Goal: Complete application form: Complete application form

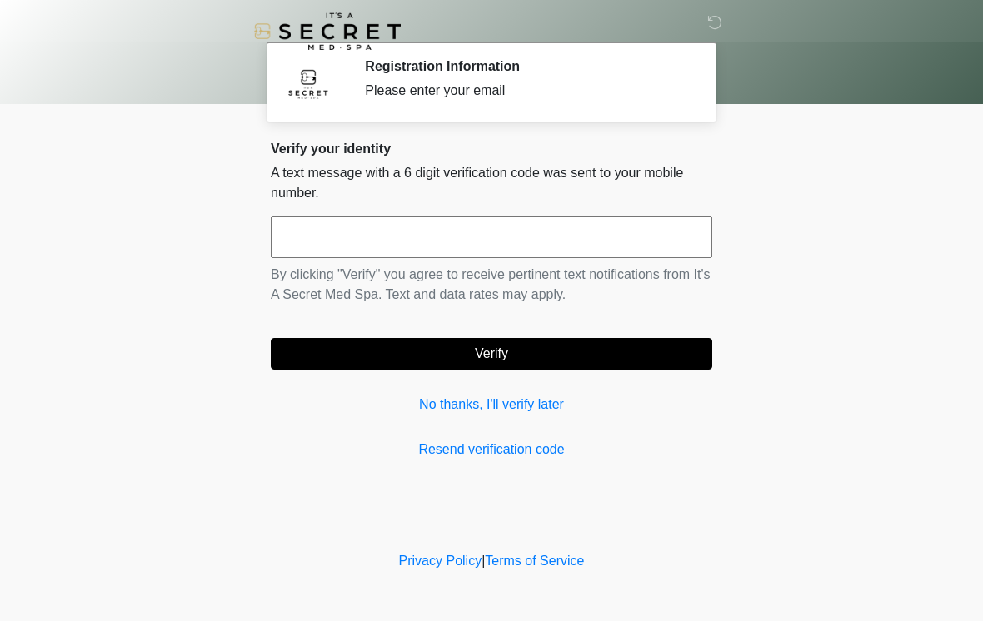
click at [535, 411] on link "No thanks, I'll verify later" at bounding box center [491, 405] width 441 height 20
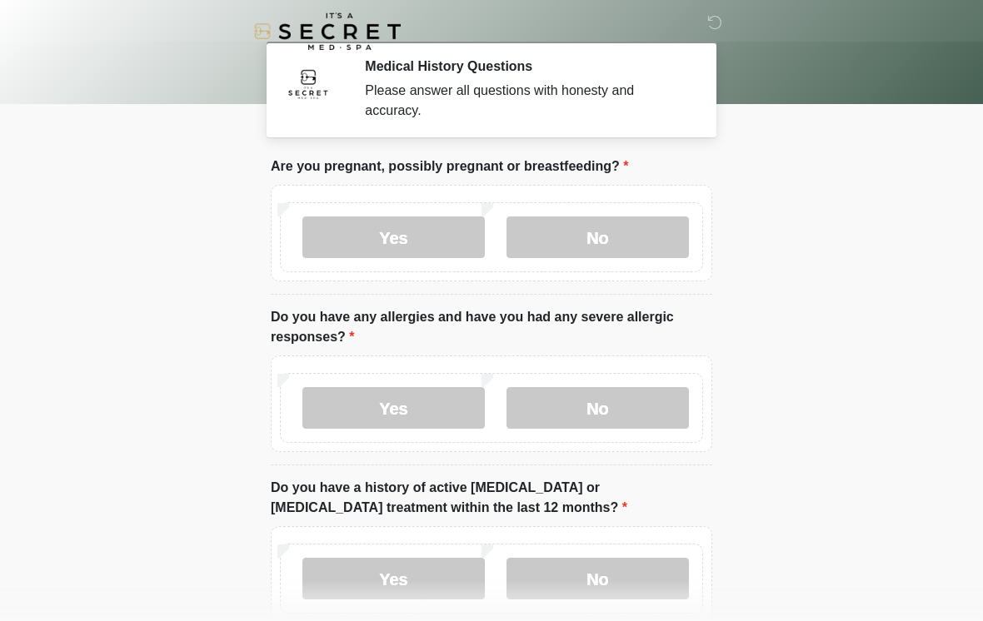
click at [613, 235] on label "No" at bounding box center [597, 238] width 182 height 42
click at [605, 413] on label "No" at bounding box center [597, 408] width 182 height 42
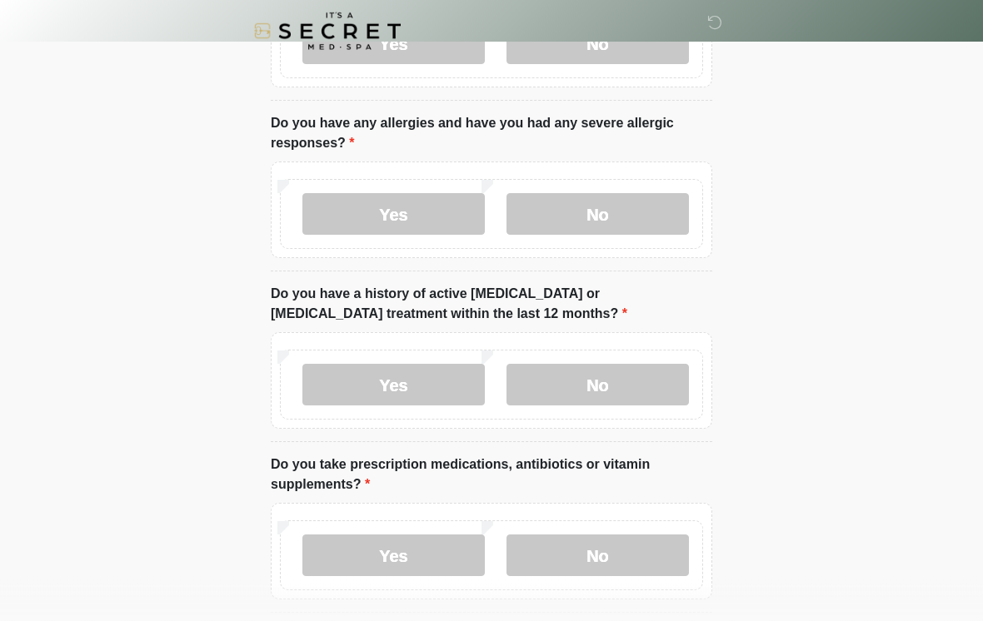
click at [614, 378] on label "No" at bounding box center [597, 386] width 182 height 42
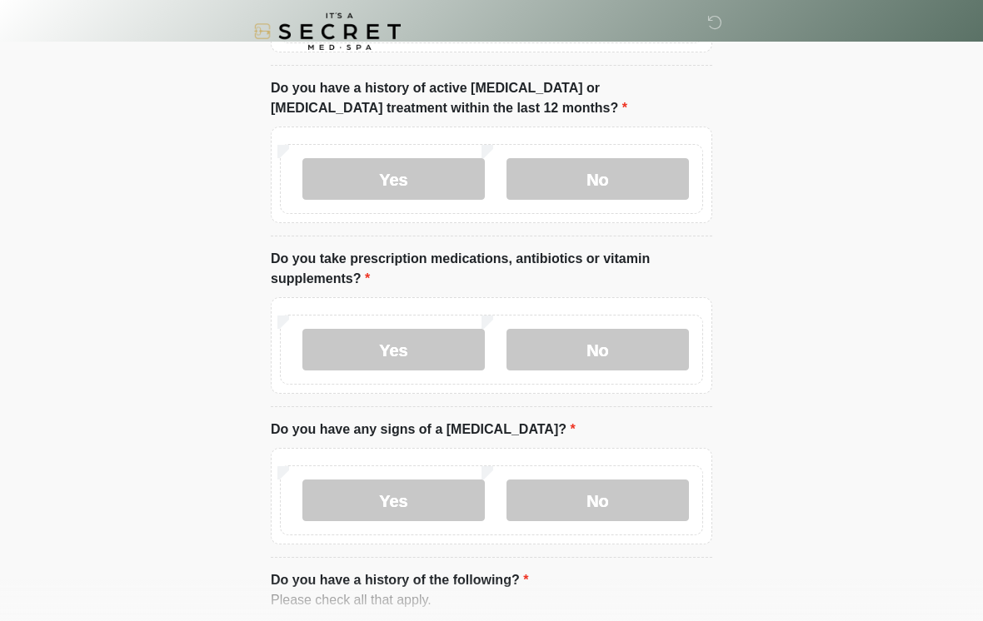
scroll to position [413, 0]
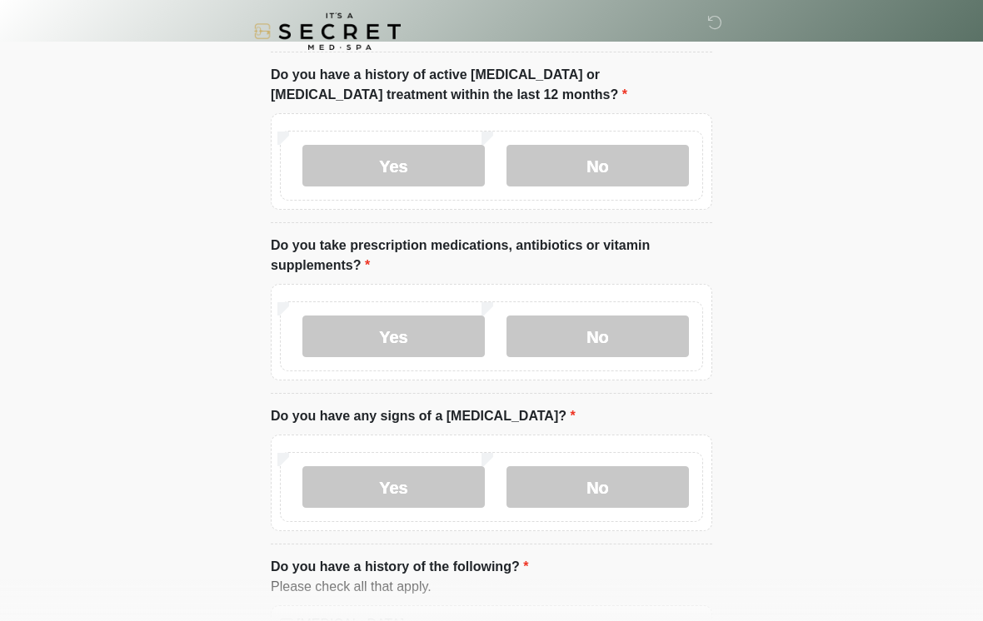
click at [610, 346] on label "No" at bounding box center [597, 337] width 182 height 42
click at [595, 504] on label "No" at bounding box center [597, 487] width 182 height 42
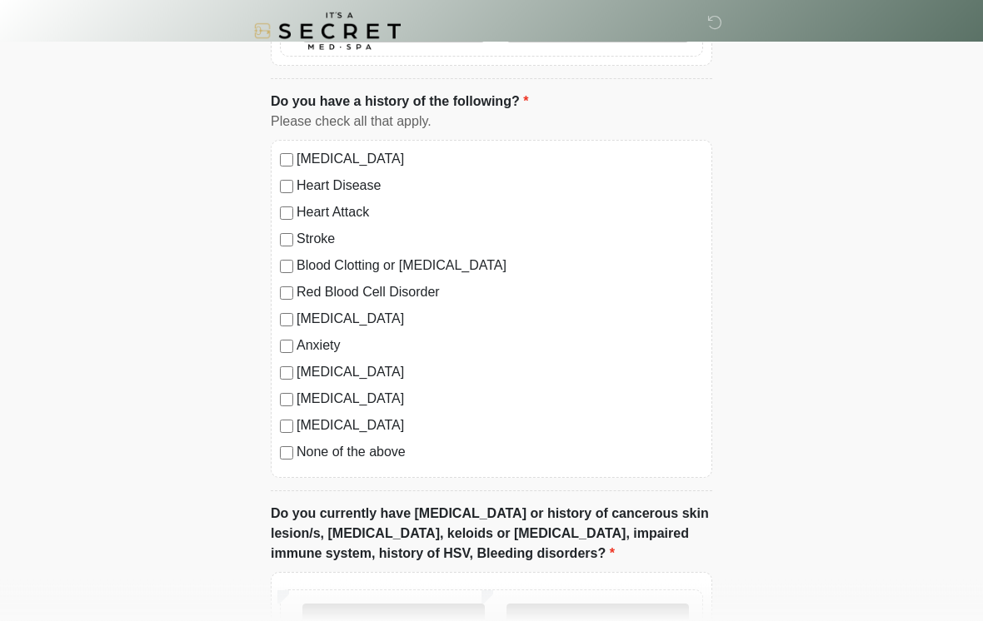
scroll to position [891, 0]
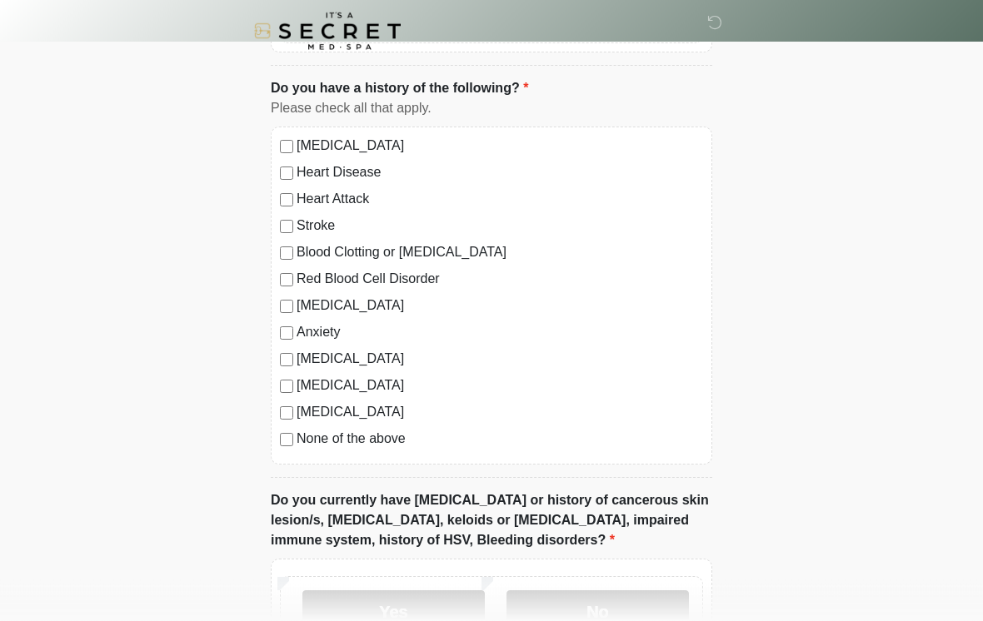
click at [283, 455] on div "[MEDICAL_DATA] Heart Disease Heart Attack Stroke Blood Clotting or [MEDICAL_DAT…" at bounding box center [491, 296] width 441 height 338
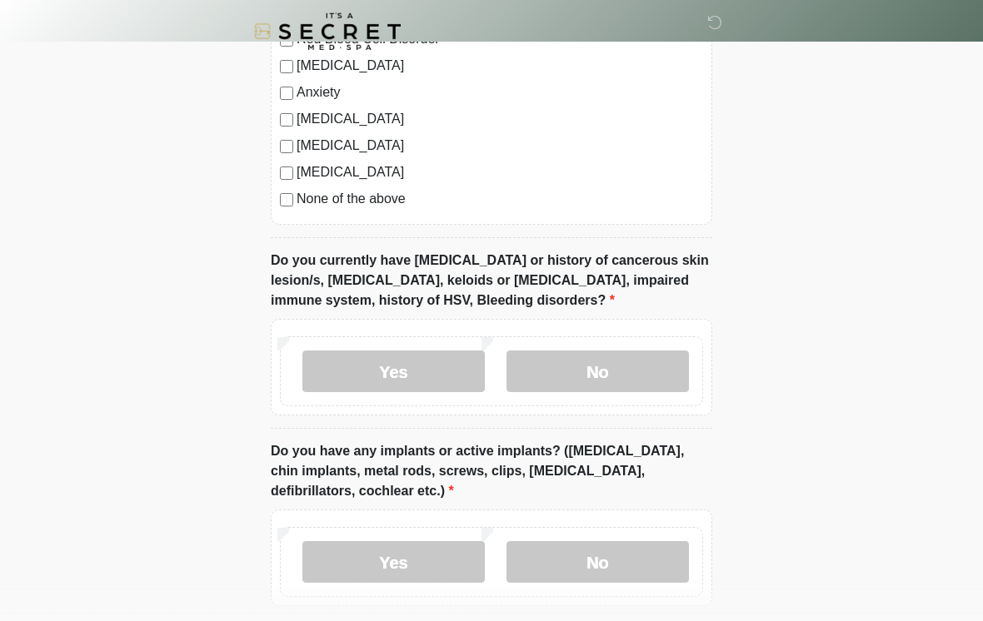
click at [631, 368] on label "No" at bounding box center [597, 372] width 182 height 42
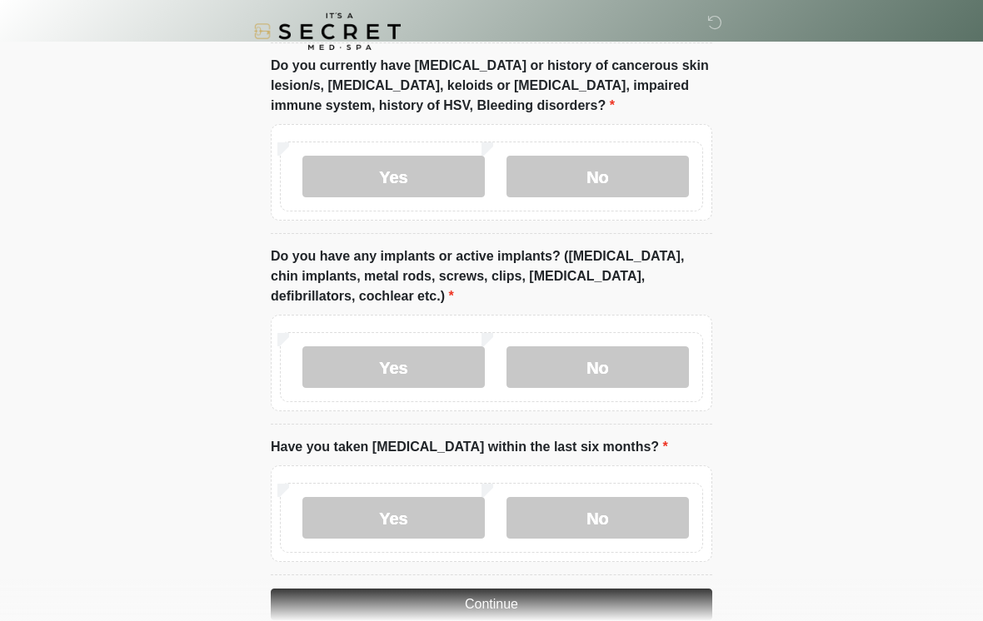
click at [632, 364] on label "No" at bounding box center [597, 367] width 182 height 42
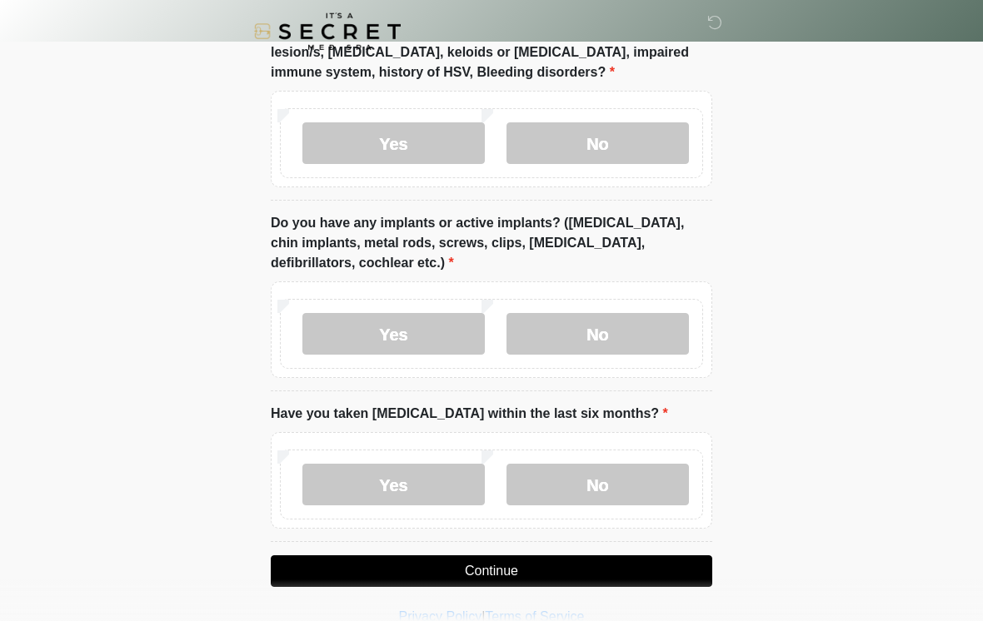
scroll to position [1386, 0]
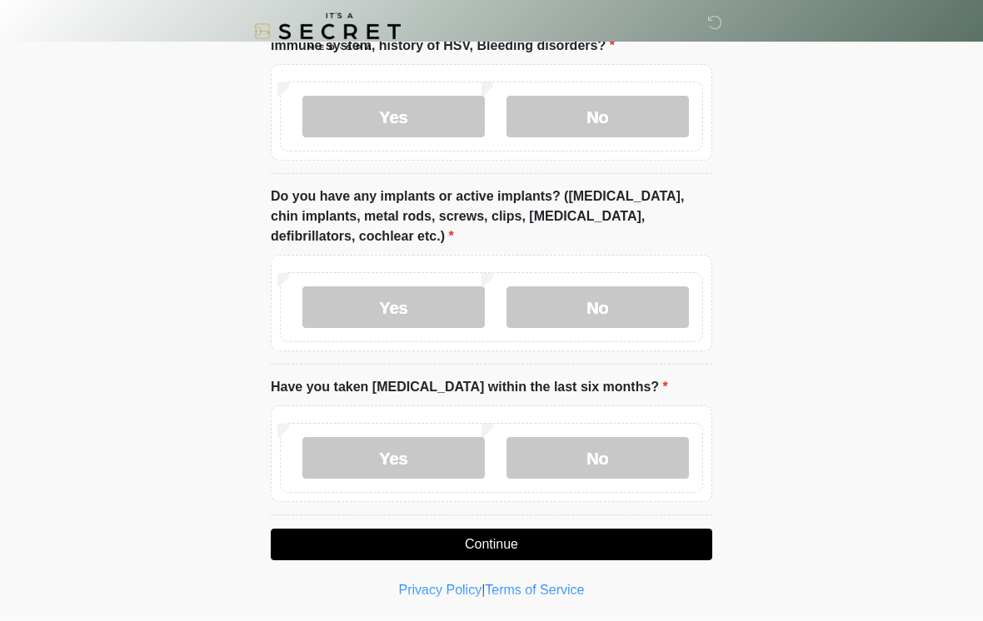
click at [630, 460] on label "No" at bounding box center [597, 458] width 182 height 42
click at [646, 543] on button "Continue" at bounding box center [491, 545] width 441 height 32
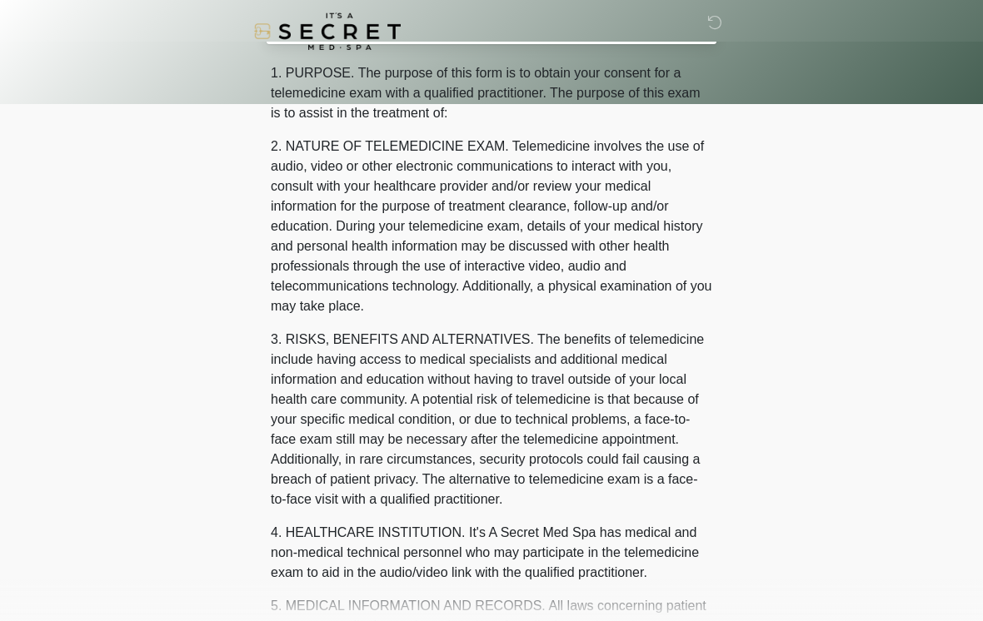
scroll to position [0, 0]
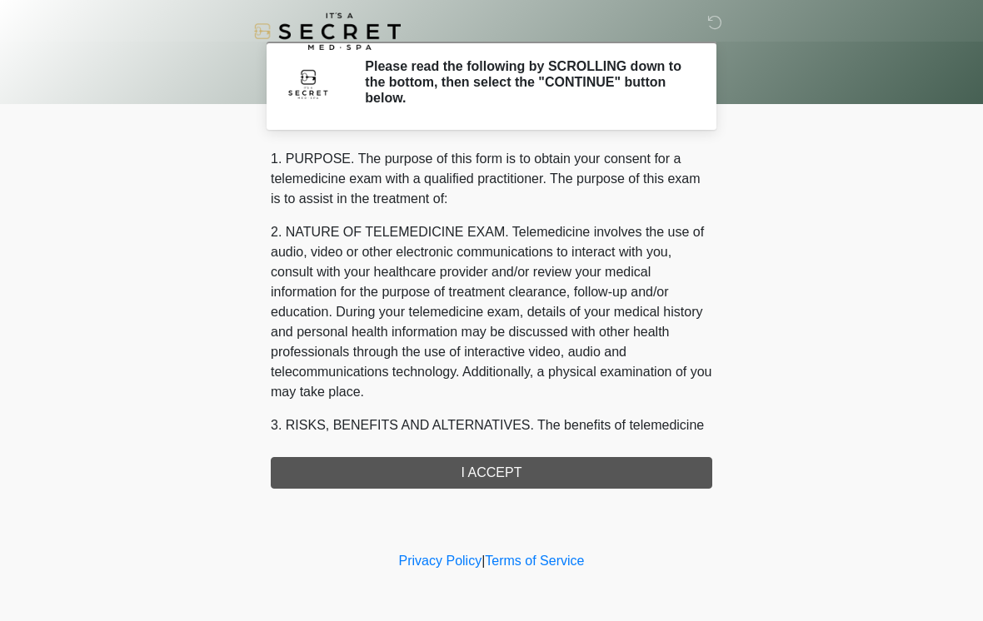
click at [628, 464] on div "1. PURPOSE. The purpose of this form is to obtain your consent for a telemedici…" at bounding box center [491, 319] width 441 height 340
click at [590, 480] on div "1. PURPOSE. The purpose of this form is to obtain your consent for a telemedici…" at bounding box center [491, 319] width 441 height 340
click at [517, 455] on div "1. PURPOSE. The purpose of this form is to obtain your consent for a telemedici…" at bounding box center [491, 319] width 441 height 340
click at [549, 476] on div "1. PURPOSE. The purpose of this form is to obtain your consent for a telemedici…" at bounding box center [491, 319] width 441 height 340
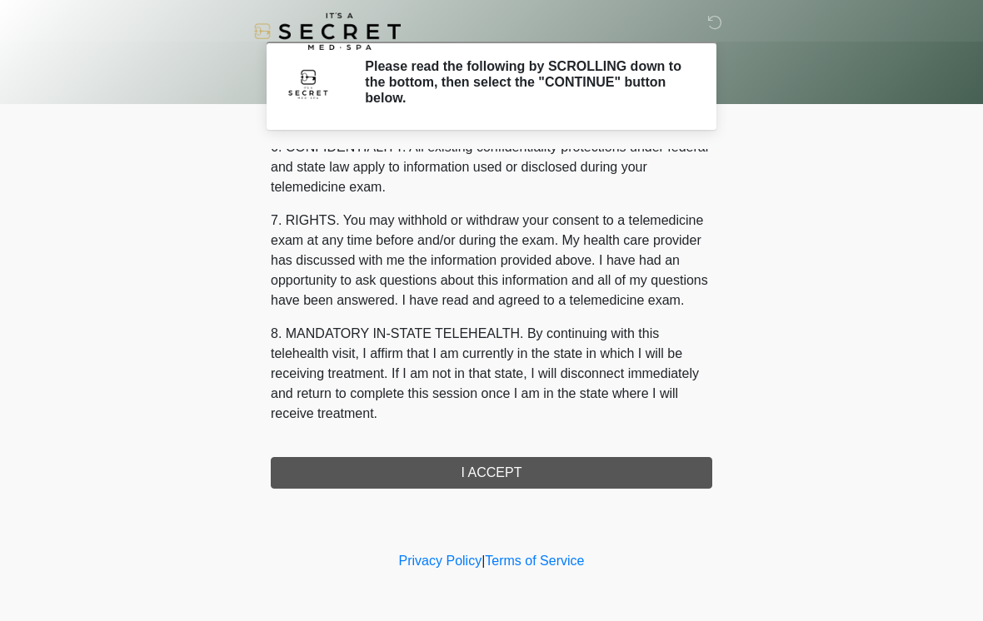
scroll to position [678, 0]
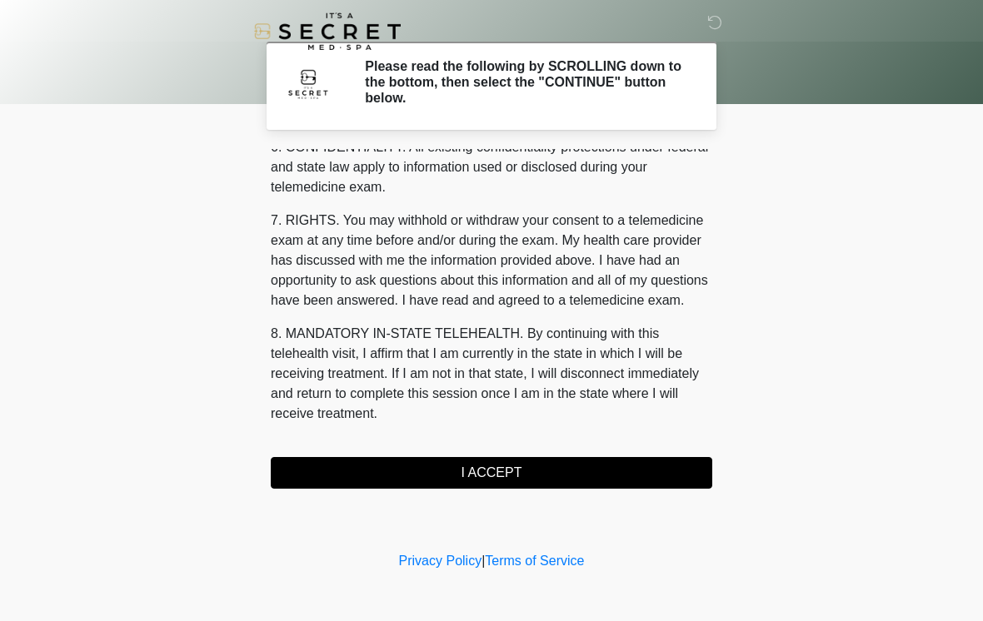
click at [524, 471] on button "I ACCEPT" at bounding box center [491, 473] width 441 height 32
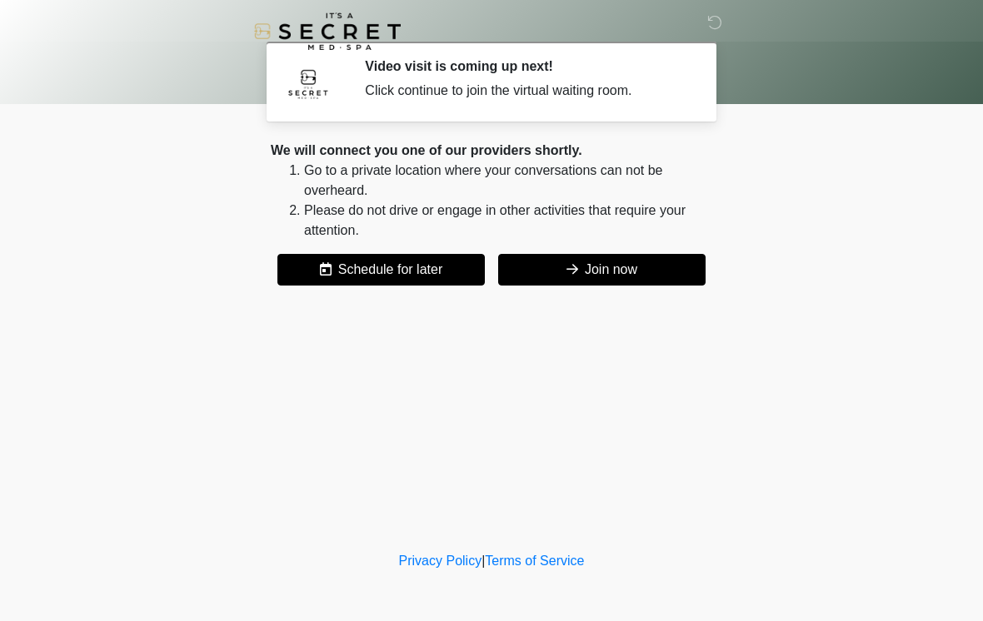
click at [625, 271] on button "Join now" at bounding box center [601, 270] width 207 height 32
